Goal: Find specific page/section: Find specific page/section

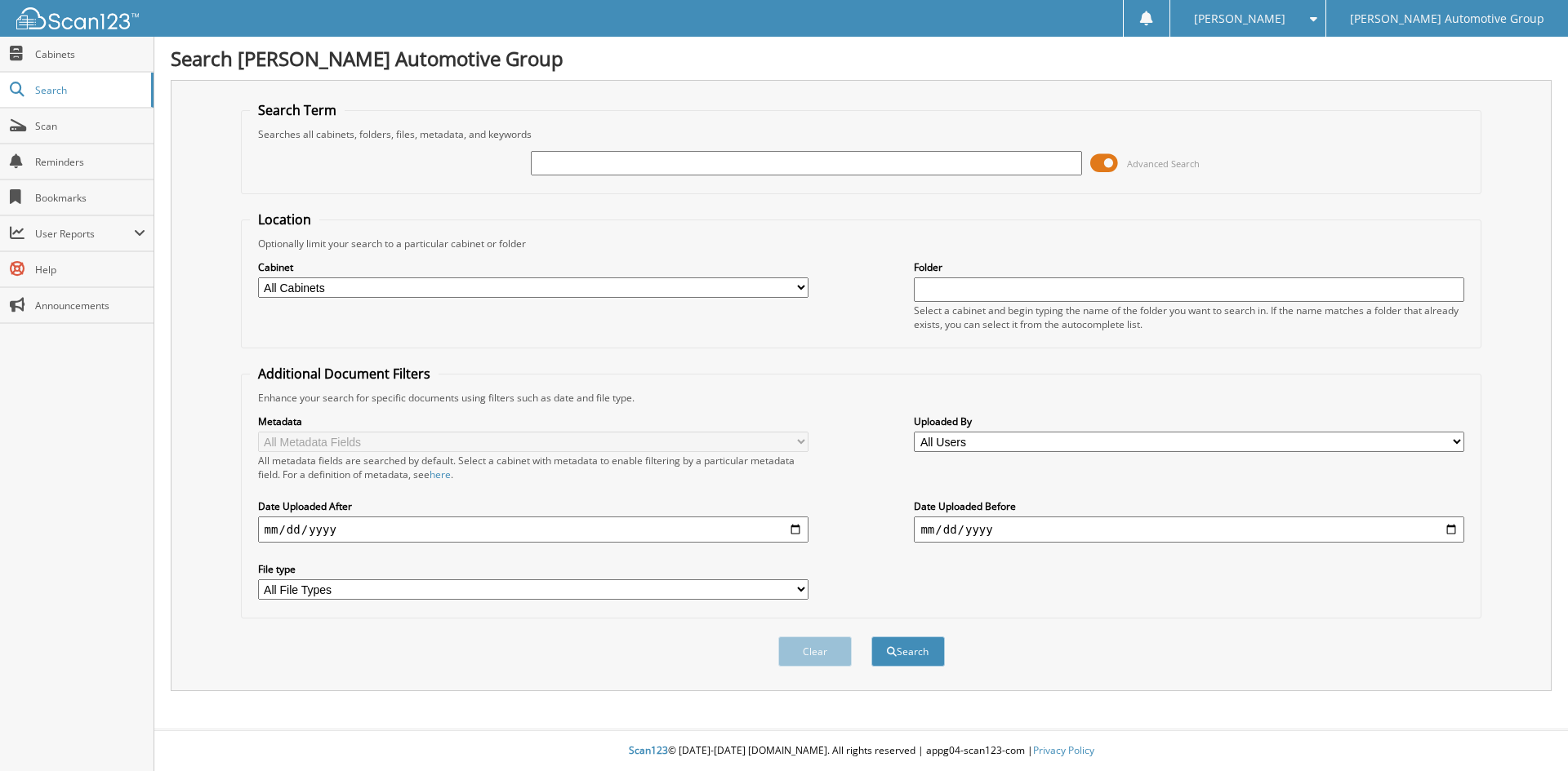
click at [599, 161] on input "text" at bounding box center [806, 163] width 551 height 25
type input "173337"
click at [871, 636] on button "Search" at bounding box center [908, 651] width 74 height 30
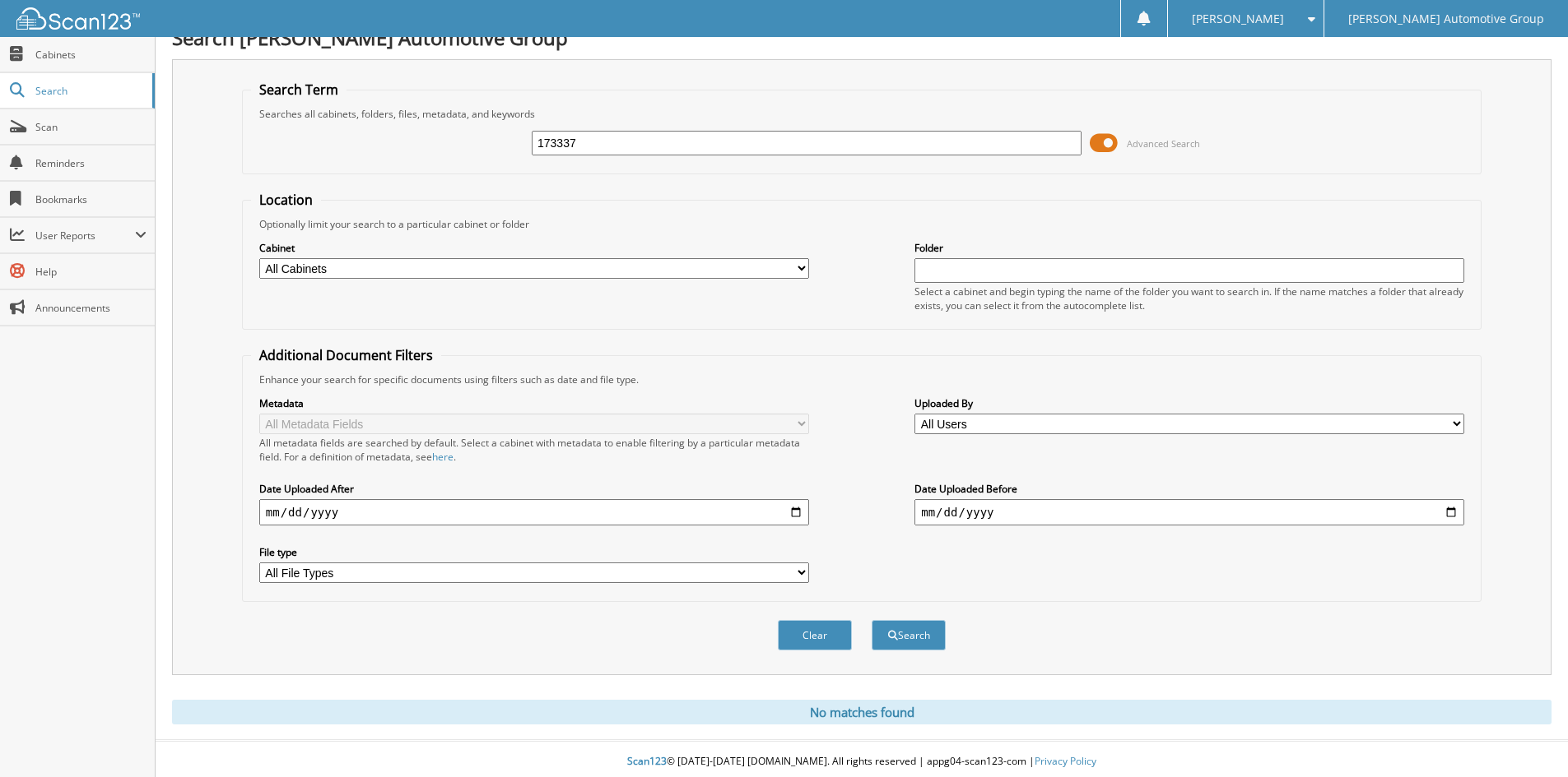
scroll to position [28, 0]
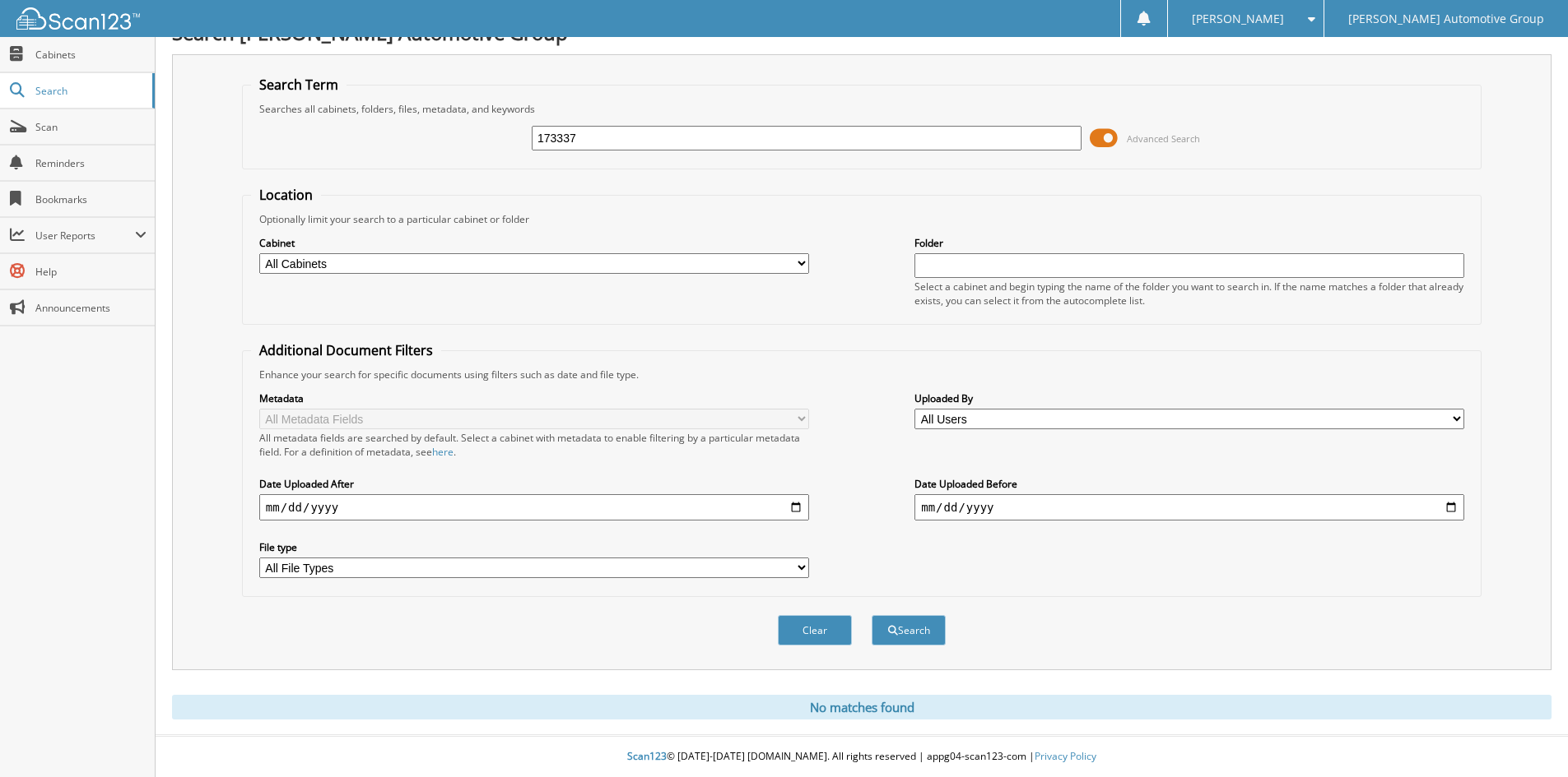
click at [560, 139] on input "173337" at bounding box center [806, 138] width 549 height 25
type input "173337"
click at [871, 616] on button "Search" at bounding box center [908, 631] width 74 height 30
